Goal: Information Seeking & Learning: Find specific fact

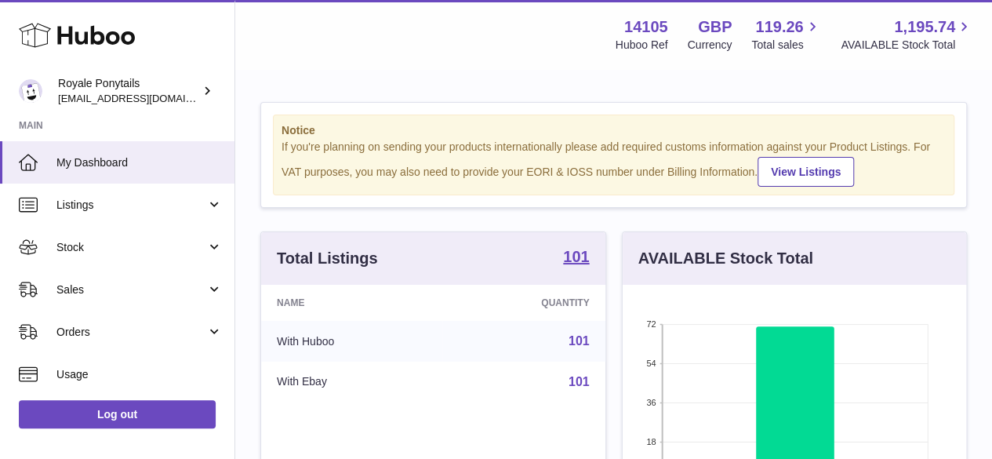
scroll to position [245, 343]
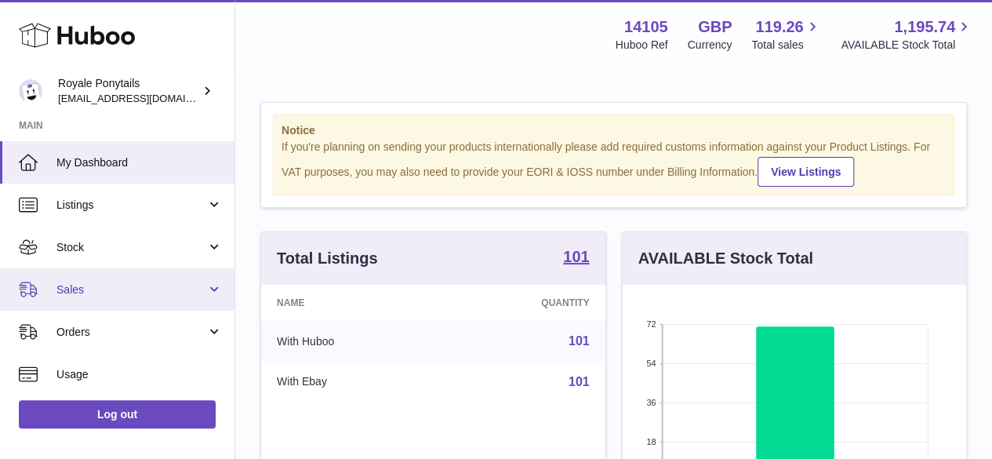
click at [78, 292] on span "Sales" at bounding box center [131, 289] width 150 height 15
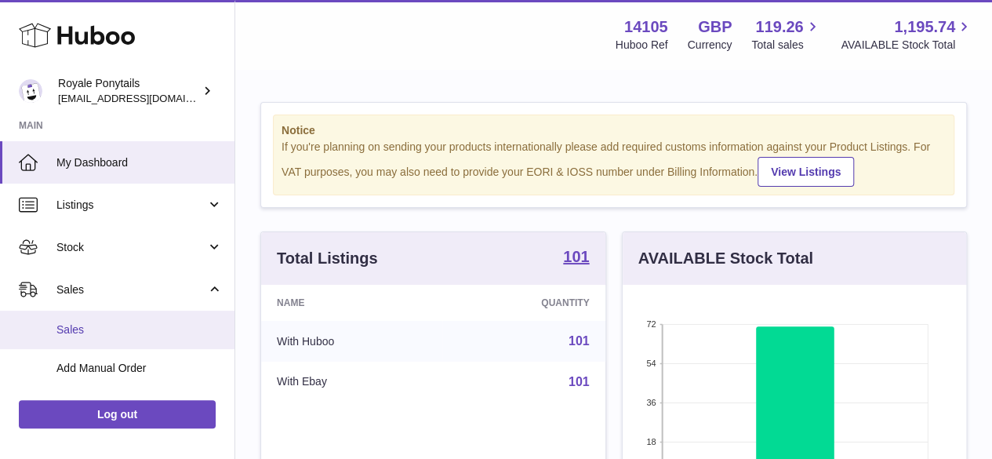
click at [80, 324] on span "Sales" at bounding box center [139, 329] width 166 height 15
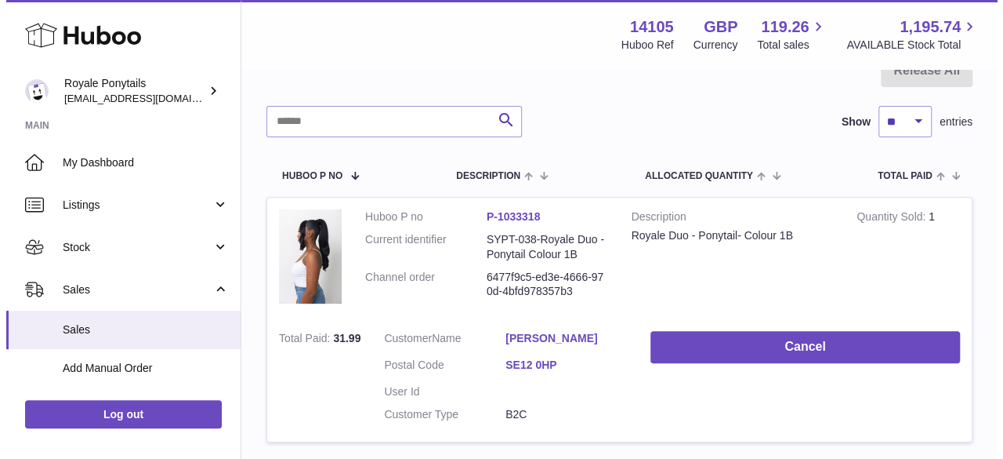
scroll to position [350, 0]
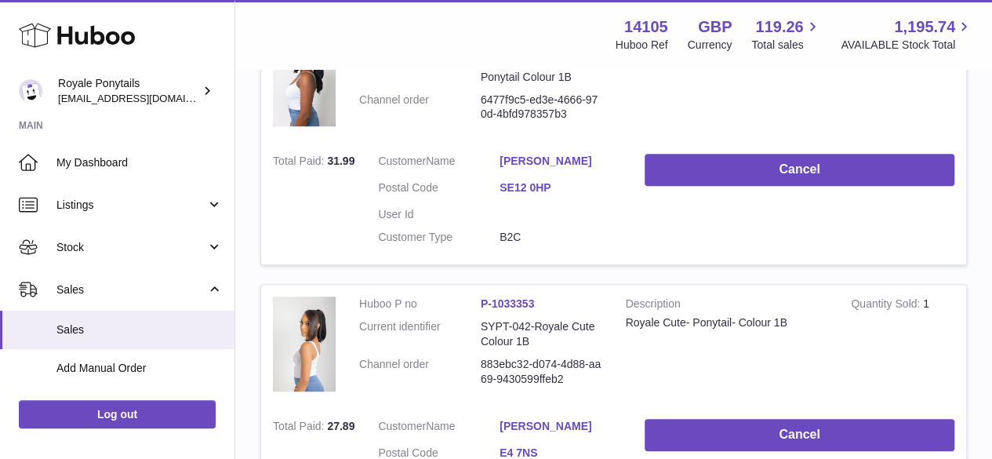
click at [531, 189] on link "SE12 0HP" at bounding box center [560, 187] width 122 height 15
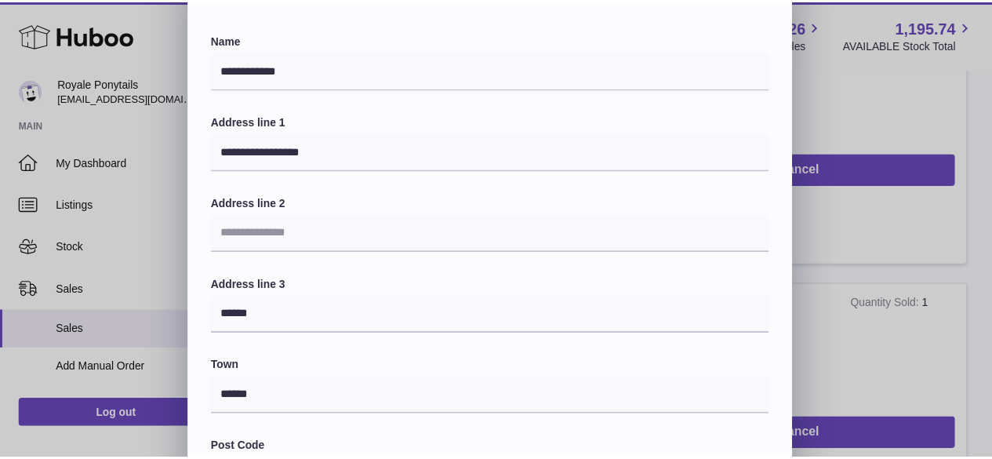
scroll to position [0, 0]
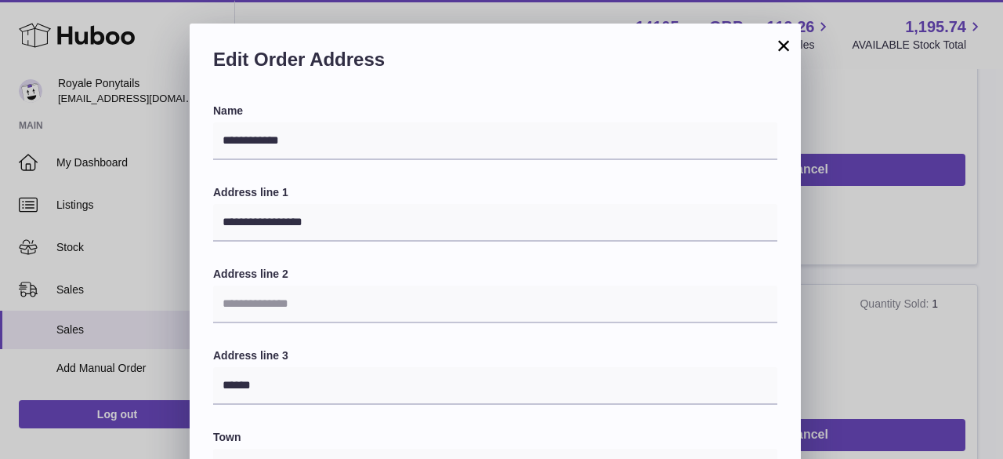
click at [785, 47] on button "×" at bounding box center [783, 45] width 19 height 19
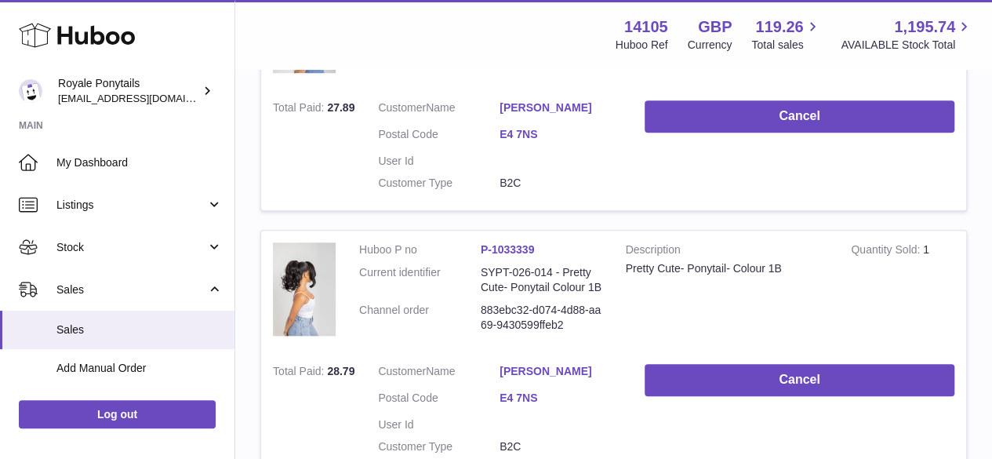
scroll to position [506, 0]
